Goal: Task Accomplishment & Management: Use online tool/utility

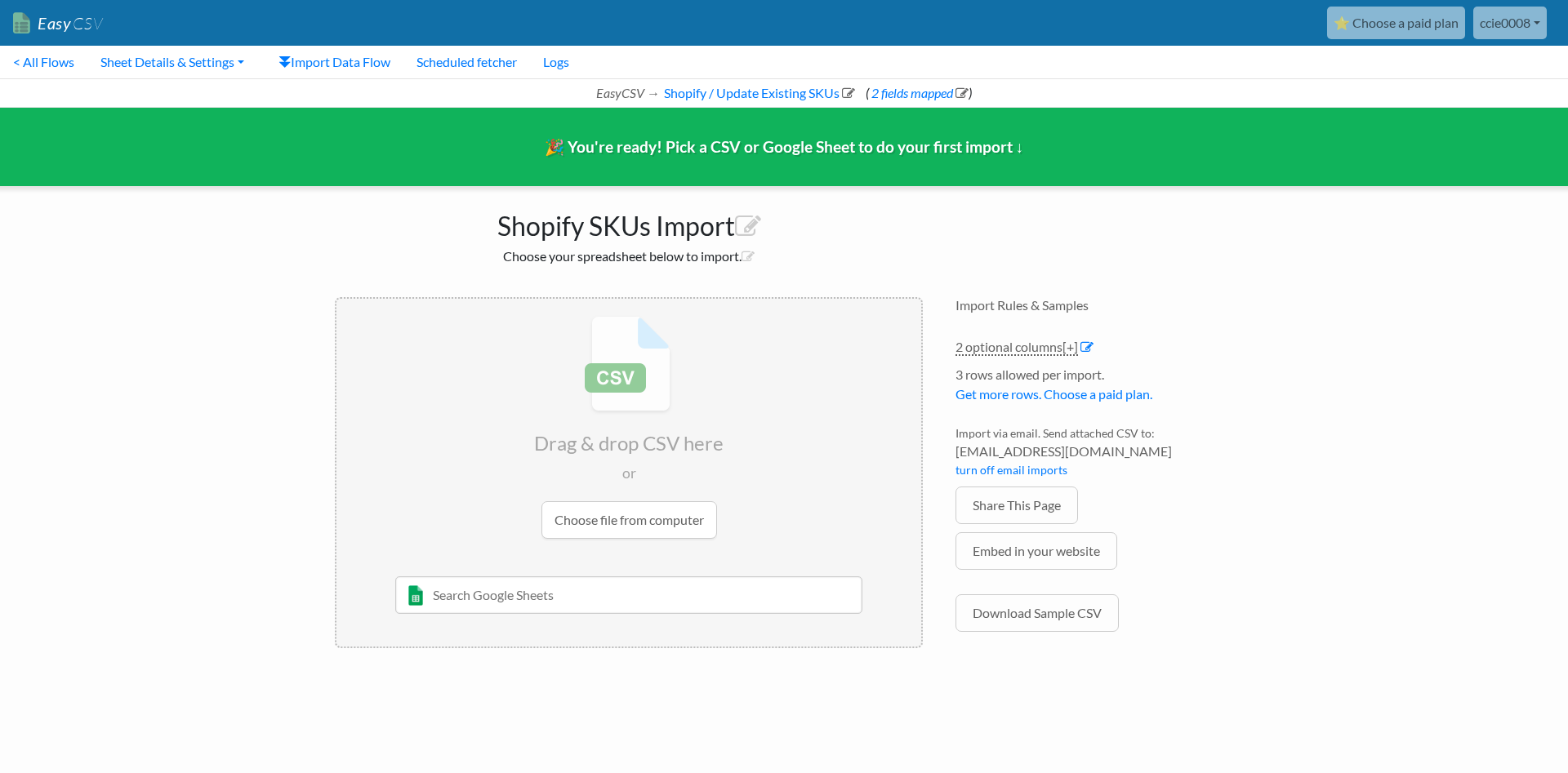
drag, startPoint x: 724, startPoint y: 575, endPoint x: 725, endPoint y: 588, distance: 13.0
click at [724, 575] on ul "Choose file from computer 10/22/2020 Sheet 1 and such Max McTest None of your G…" at bounding box center [630, 573] width 585 height 146
click at [725, 593] on input "text" at bounding box center [629, 594] width 468 height 38
type input "e"
click at [658, 520] on input "file" at bounding box center [630, 428] width 585 height 257
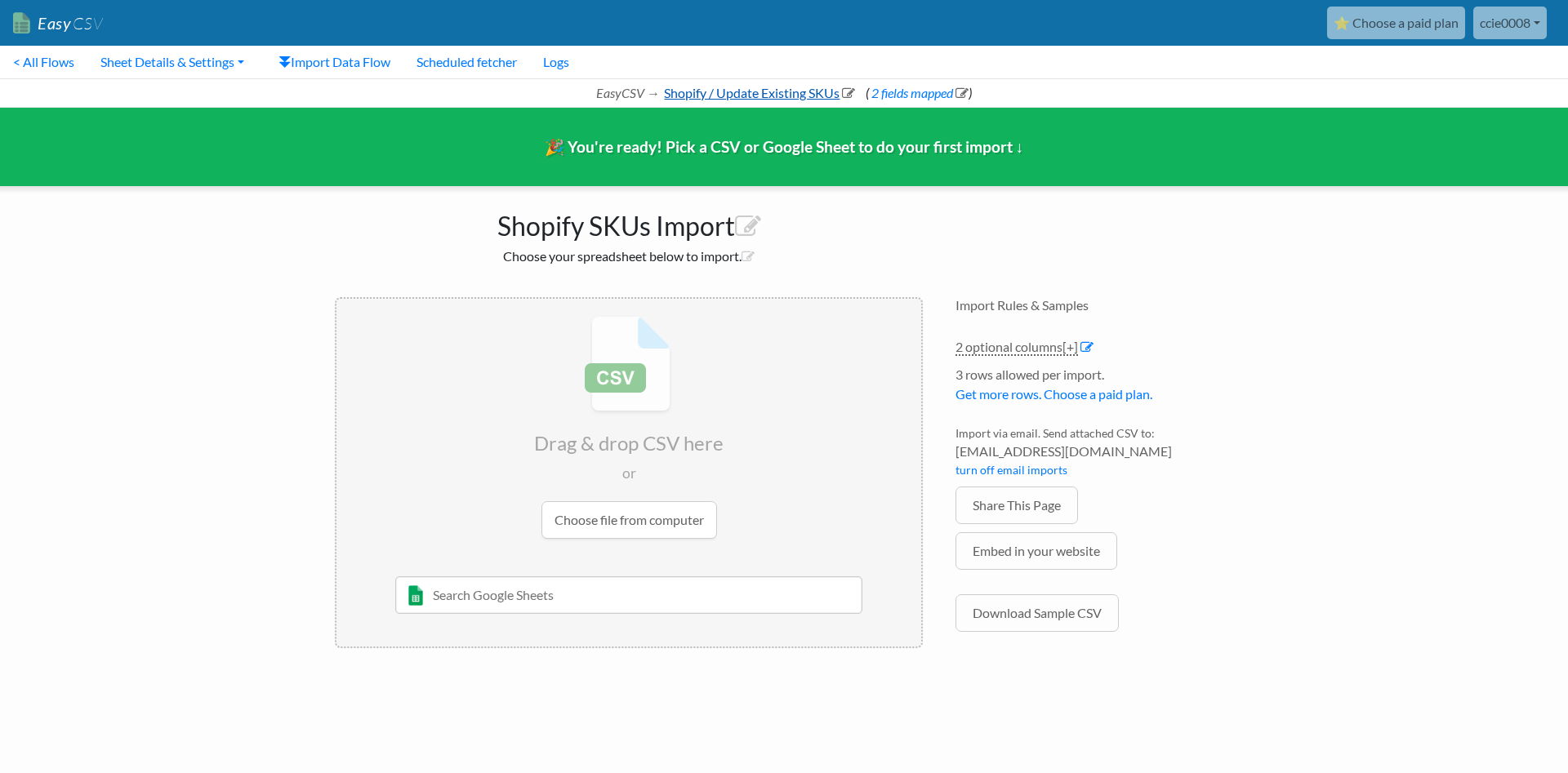
click at [727, 95] on link "Shopify / Update Existing SKUs" at bounding box center [758, 93] width 194 height 15
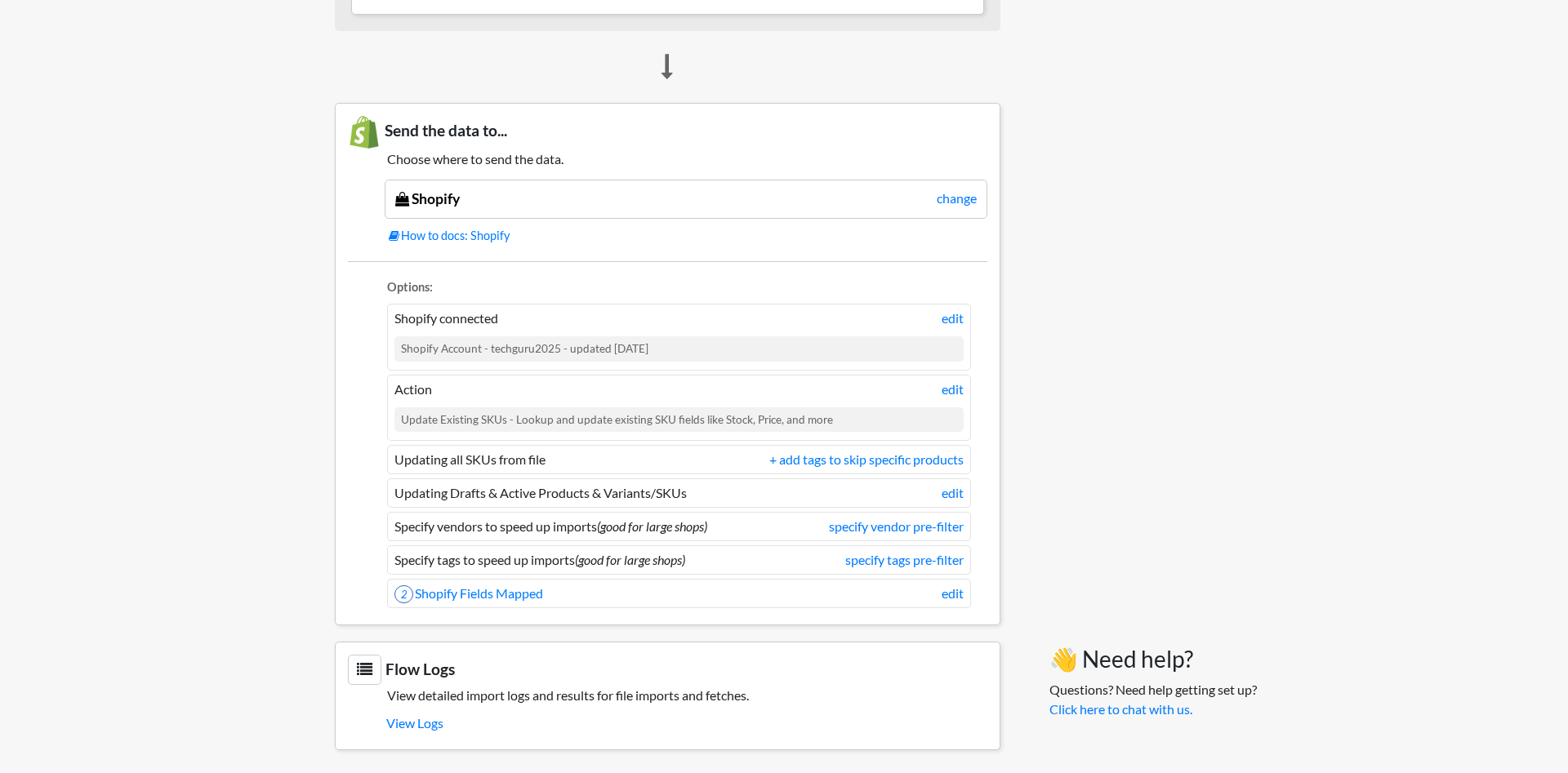
scroll to position [1256, 0]
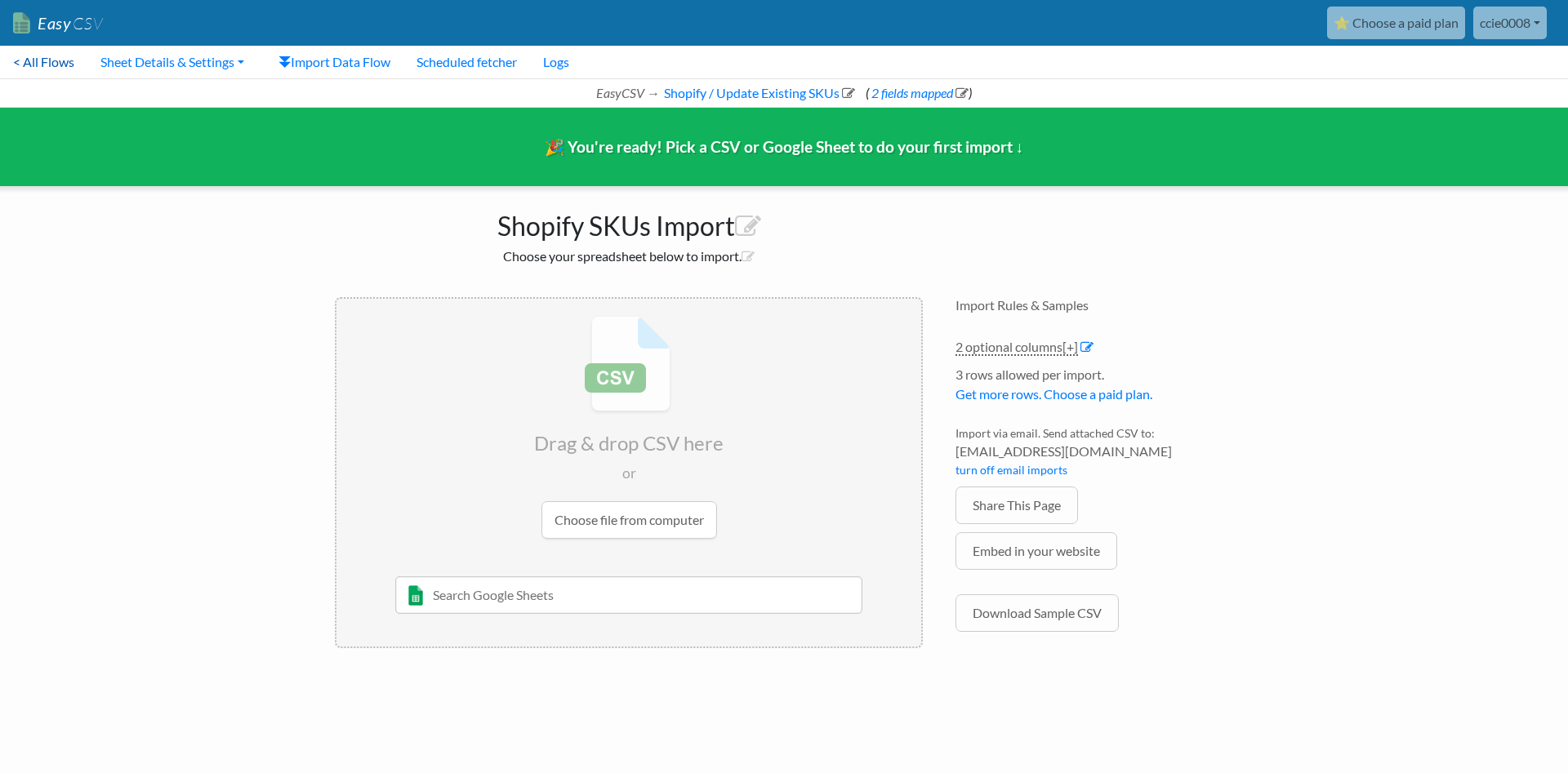
click at [50, 63] on link "< All Flows" at bounding box center [43, 62] width 88 height 33
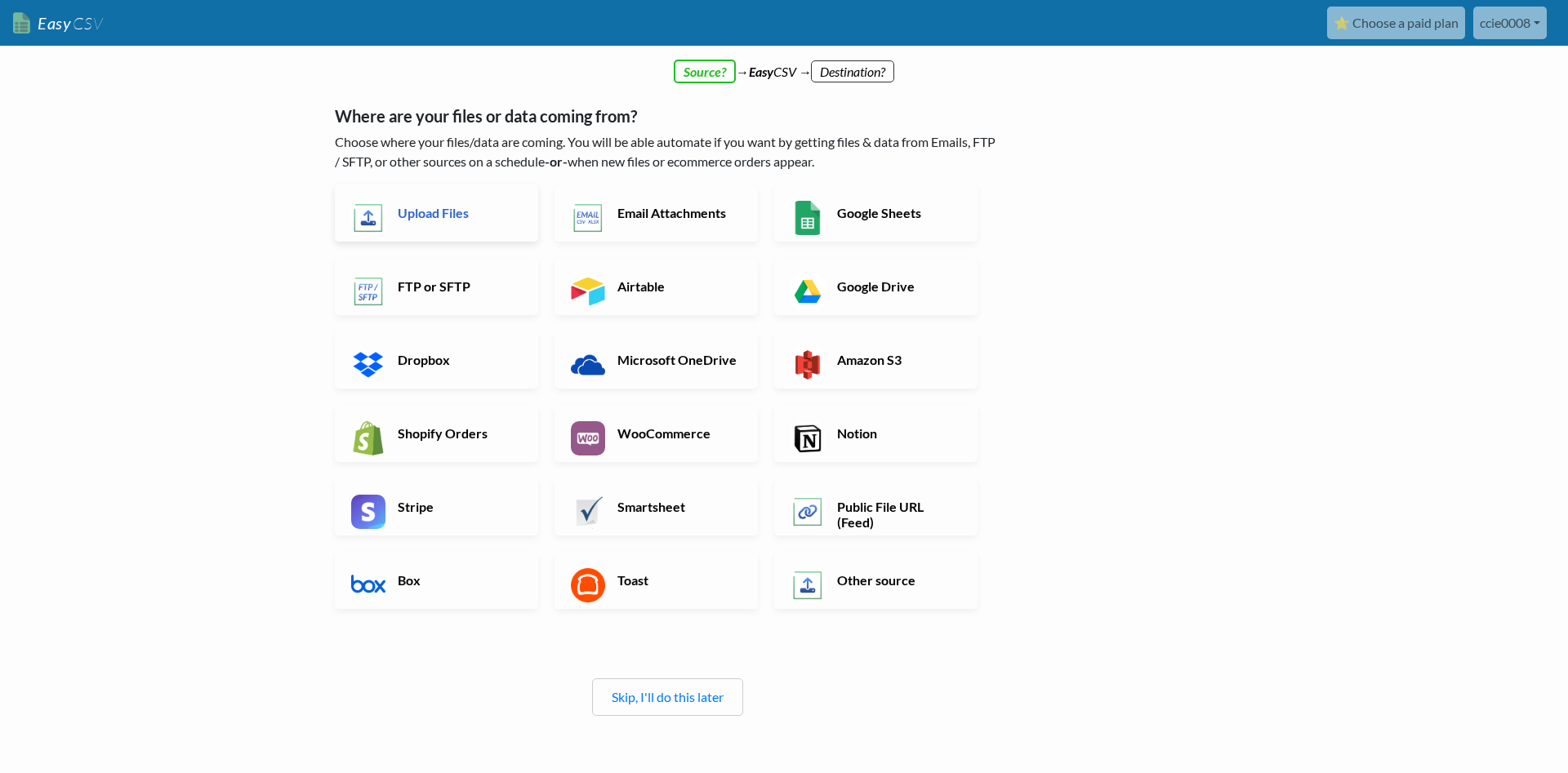
click at [449, 221] on link "Upload Files" at bounding box center [436, 212] width 204 height 57
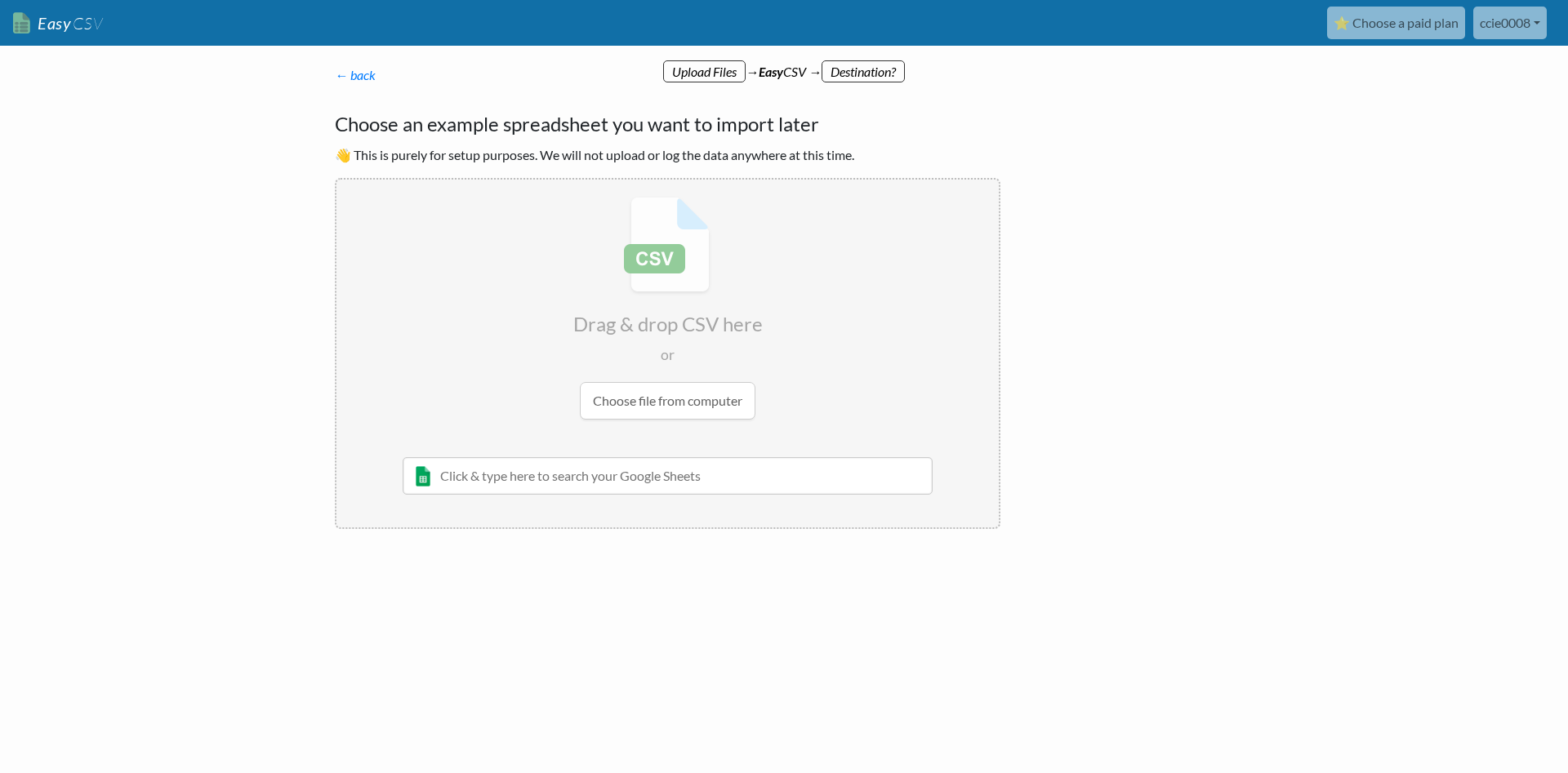
click at [657, 401] on input "file" at bounding box center [668, 308] width 662 height 257
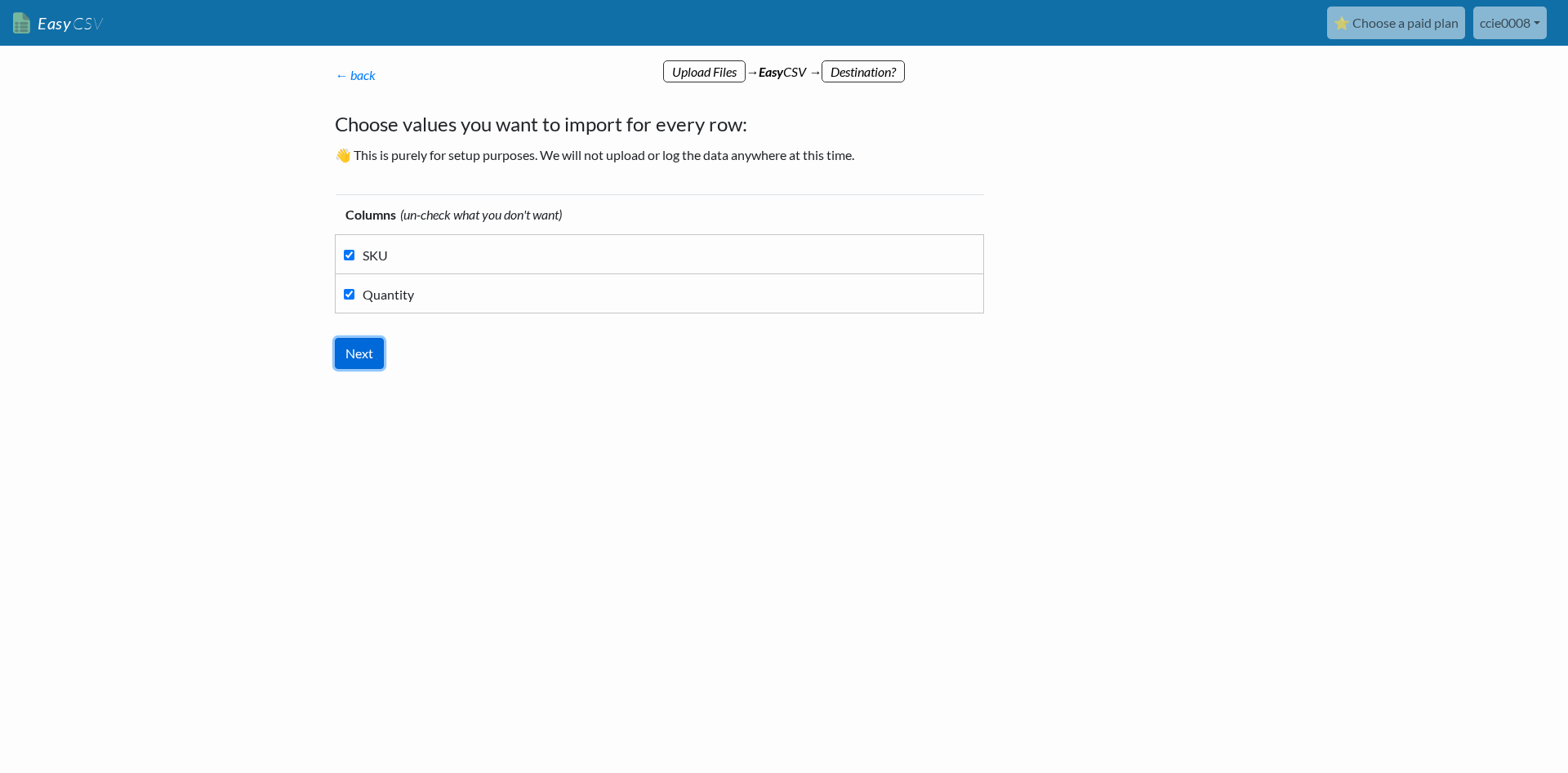
click at [368, 358] on input "Next" at bounding box center [359, 353] width 49 height 31
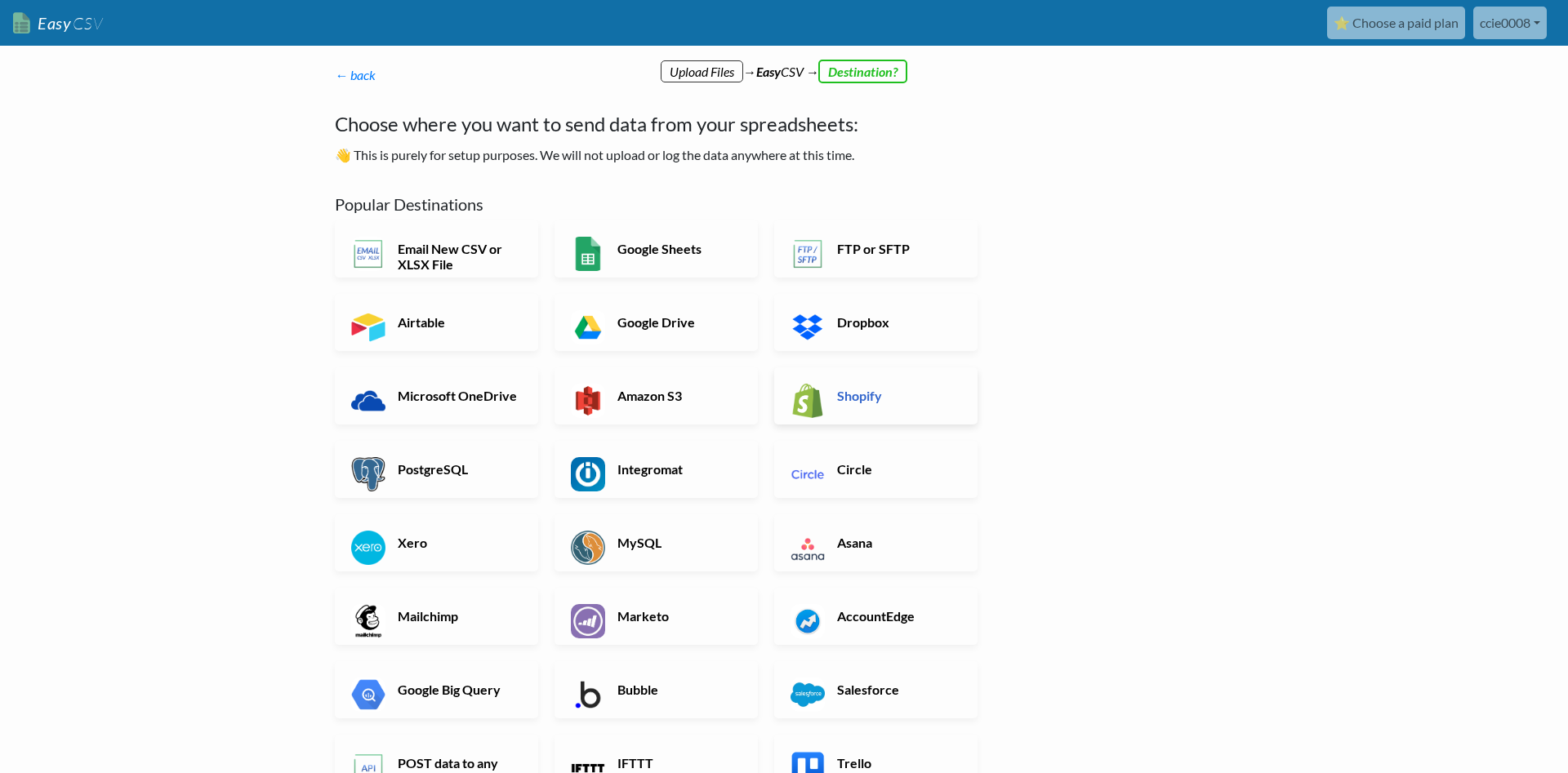
click at [830, 400] on link "Shopify" at bounding box center [876, 396] width 204 height 57
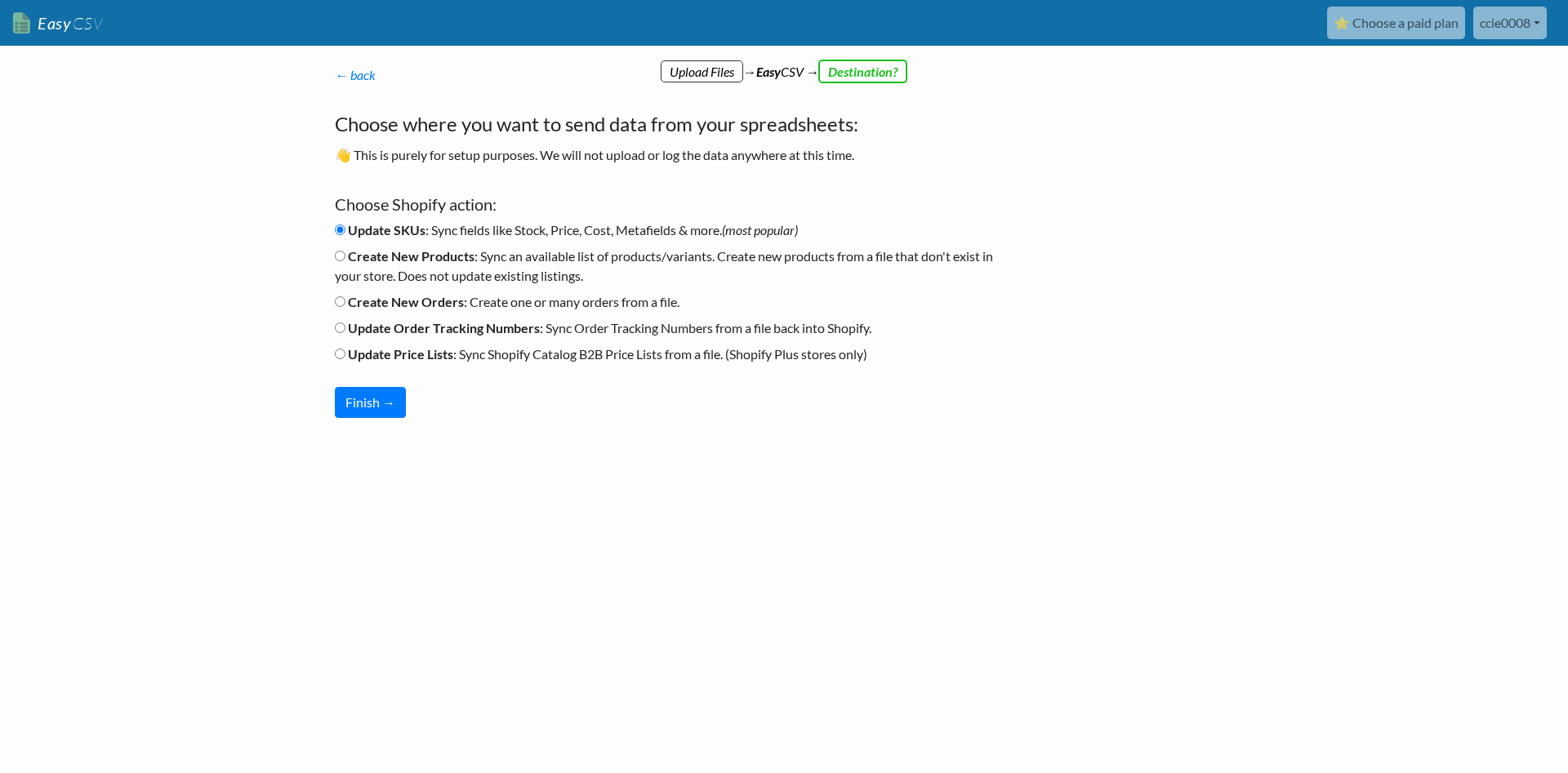
drag, startPoint x: 968, startPoint y: 381, endPoint x: 317, endPoint y: 103, distance: 707.9
click at [318, 103] on body "Easy CSV ⭐ Choose a paid plan ccie0008 Ccie0008 All Flows All CSV Generators Bu…" at bounding box center [784, 262] width 1568 height 524
click at [646, 173] on div "← back Where are your files or data coming from? Choose where your files/data a…" at bounding box center [667, 241] width 698 height 385
drag, startPoint x: 905, startPoint y: 367, endPoint x: 119, endPoint y: 110, distance: 826.9
click at [119, 110] on body "Easy CSV ⭐ Choose a paid plan ccie0008 Ccie0008 All Flows All CSV Generators Bu…" at bounding box center [784, 262] width 1568 height 524
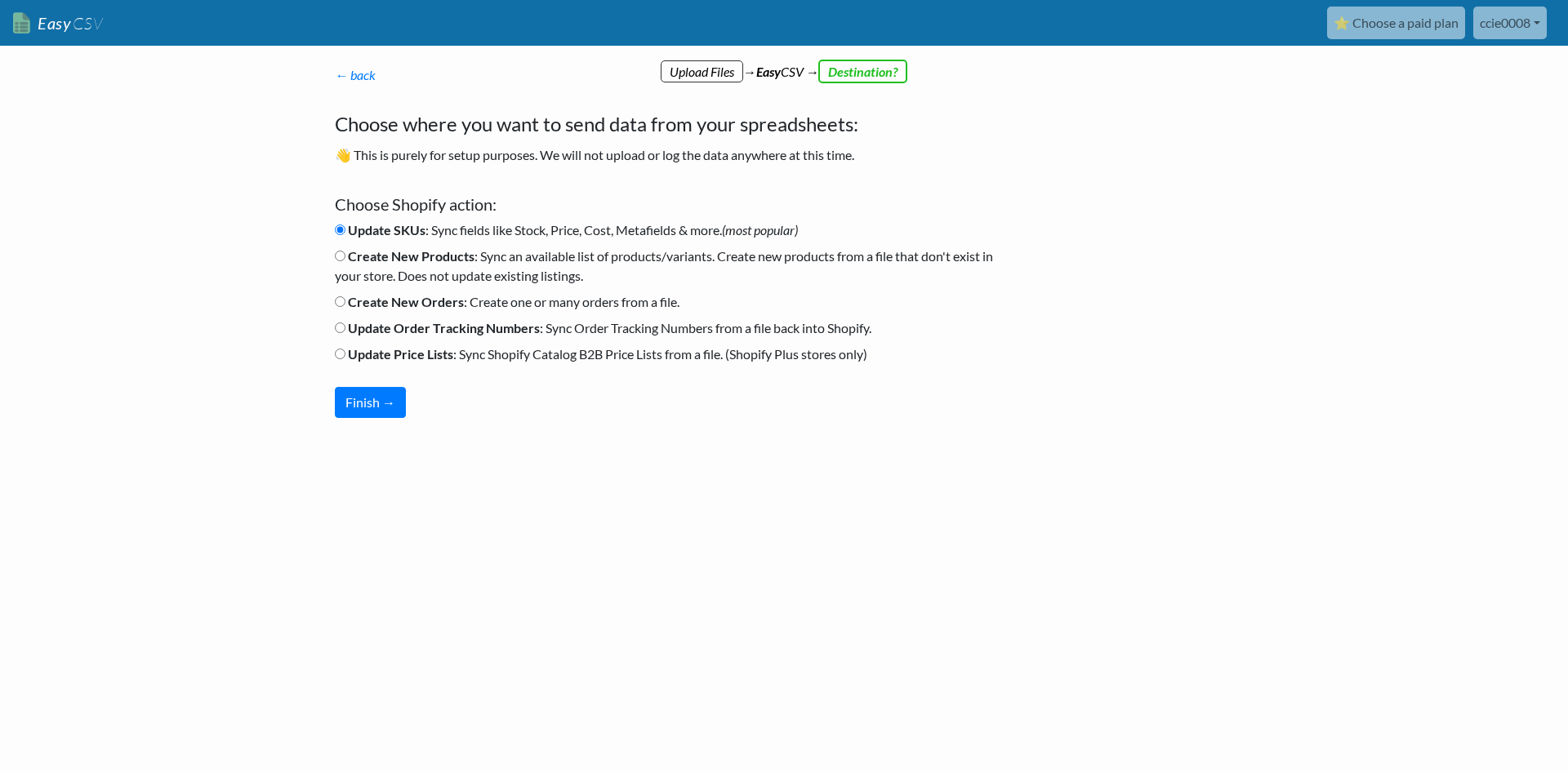
copy div "Choose where you want to send data from your spreadsheets: 👋 This is purely for…"
click at [1029, 302] on div "← back Where are your files or data coming from? Choose where your files/data a…" at bounding box center [784, 303] width 931 height 443
click at [380, 259] on b "Create New Products" at bounding box center [410, 256] width 126 height 15
click at [346, 259] on input "Create New Products : Sync an available list of products/variants. Create new p…" at bounding box center [340, 256] width 11 height 11
radio input "true"
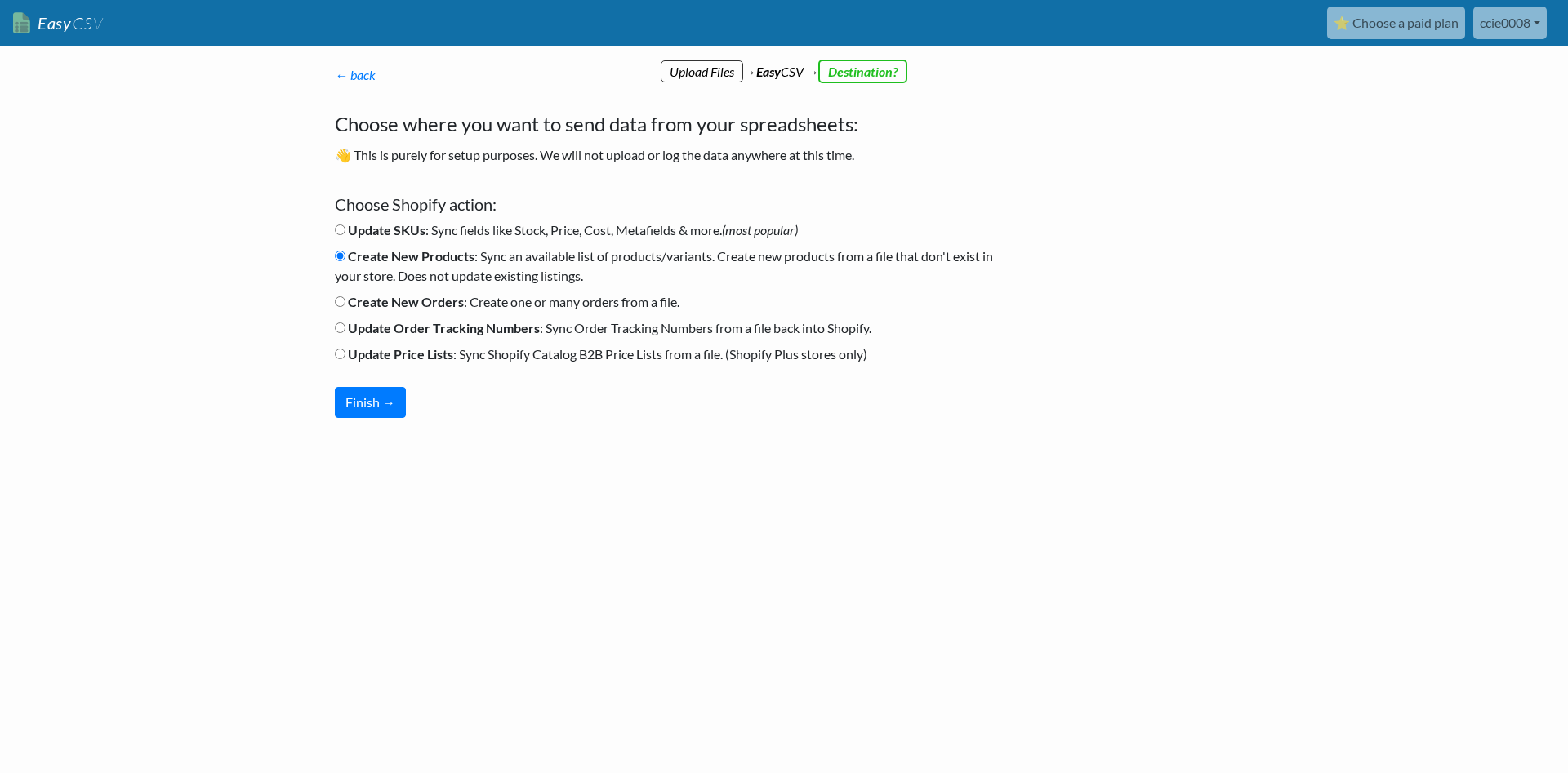
click at [443, 305] on b "Create New Orders" at bounding box center [406, 302] width 116 height 15
click at [346, 305] on input "Create New Orders : Create one or many orders from a file." at bounding box center [340, 301] width 11 height 11
radio input "true"
click at [461, 335] on b "Update Order Tracking Numbers" at bounding box center [443, 328] width 192 height 15
click at [346, 333] on input "Update Order Tracking Numbers : Sync Order Tracking Numbers from a file back in…" at bounding box center [340, 327] width 11 height 11
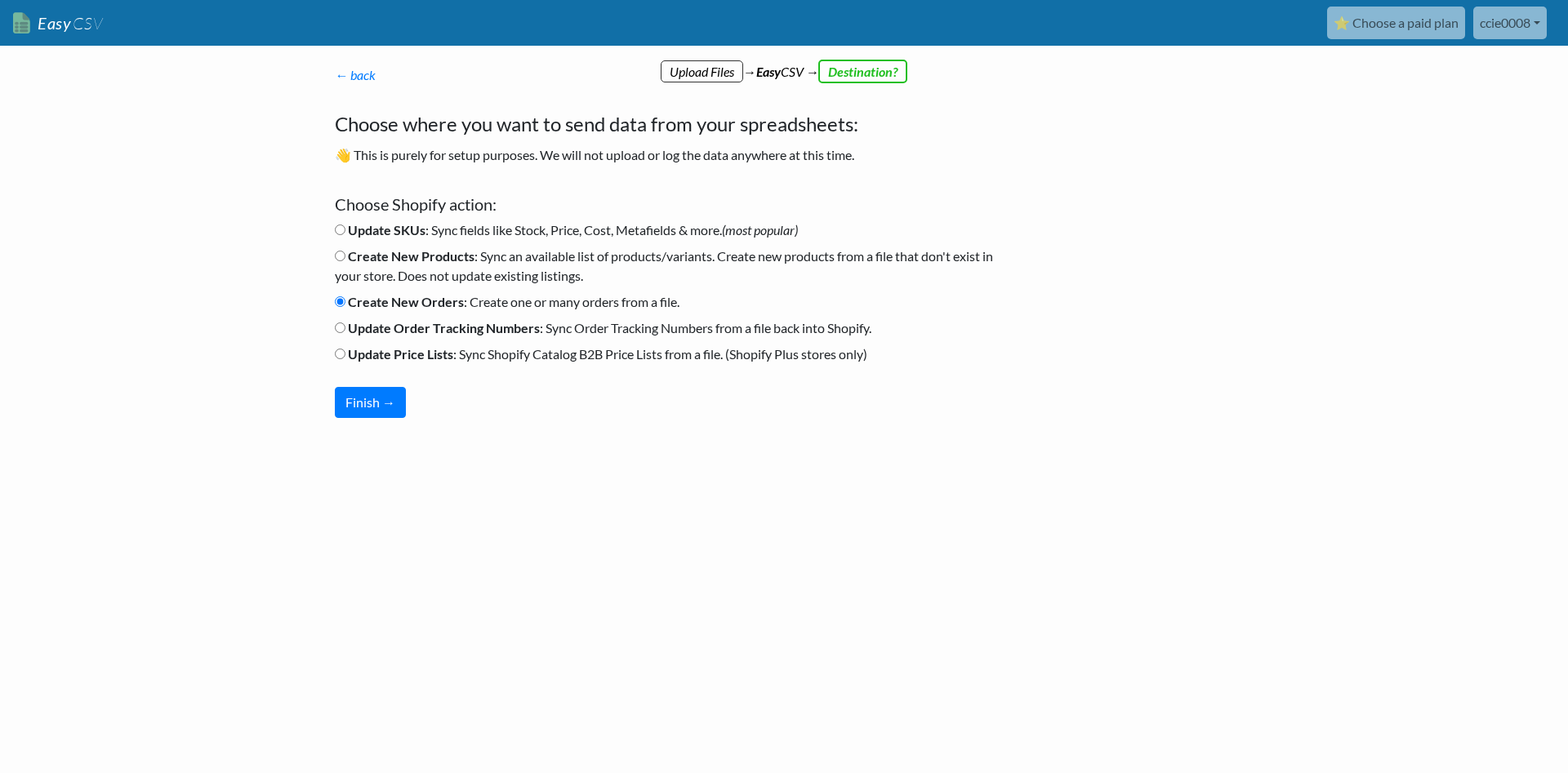
radio input "true"
